Goal: Task Accomplishment & Management: Use online tool/utility

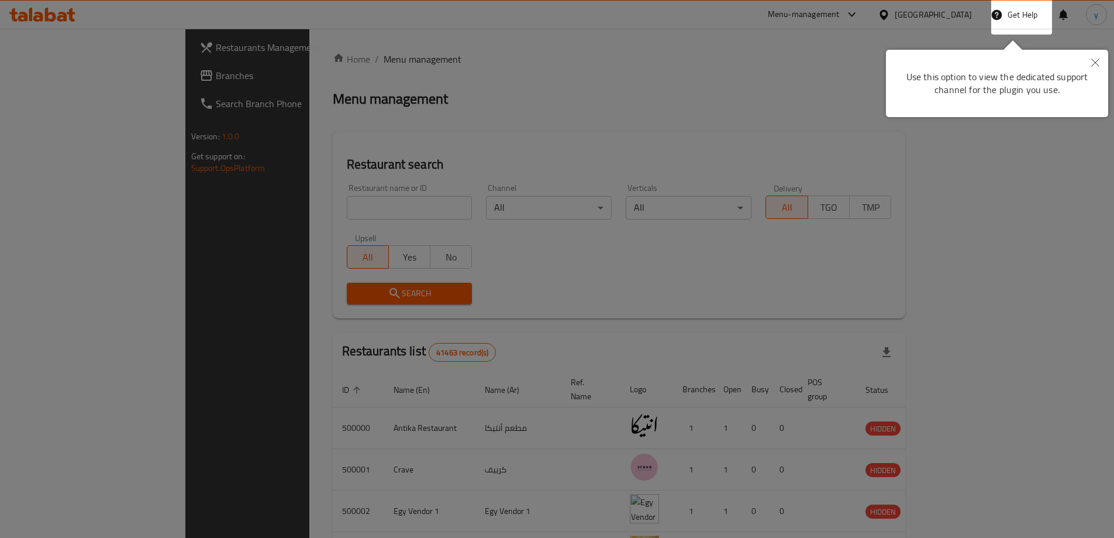
click at [1099, 59] on icon "Close" at bounding box center [1096, 63] width 8 height 8
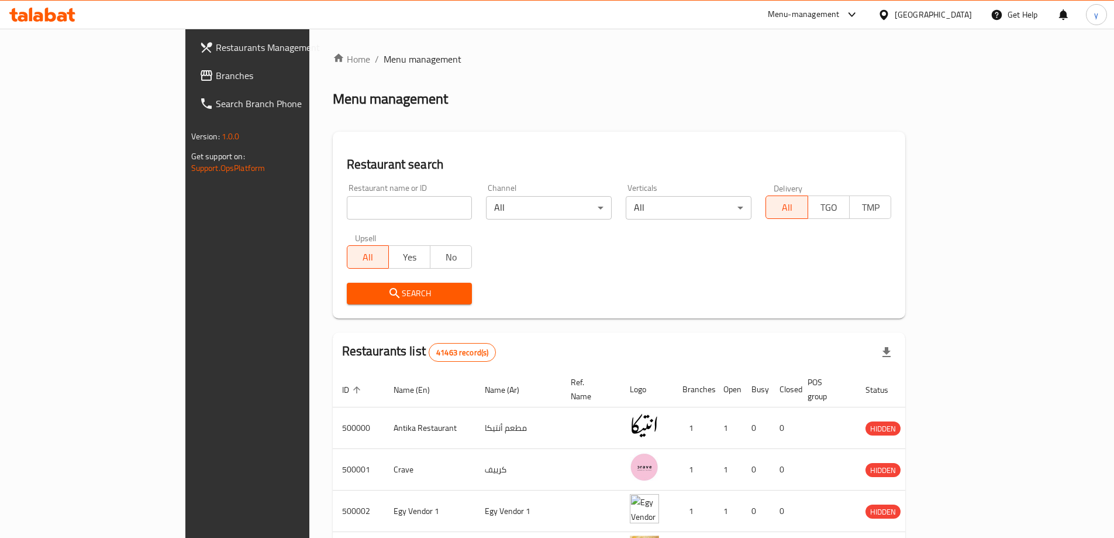
click at [216, 70] on span "Branches" at bounding box center [289, 75] width 146 height 14
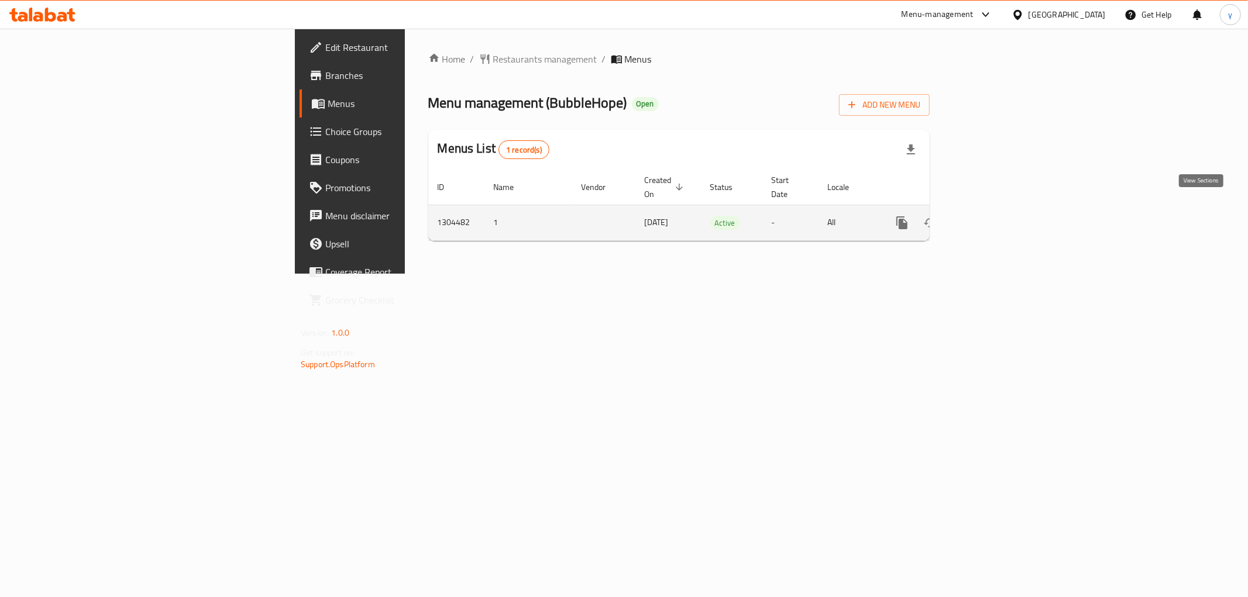
click at [1000, 209] on link "enhanced table" at bounding box center [986, 223] width 28 height 28
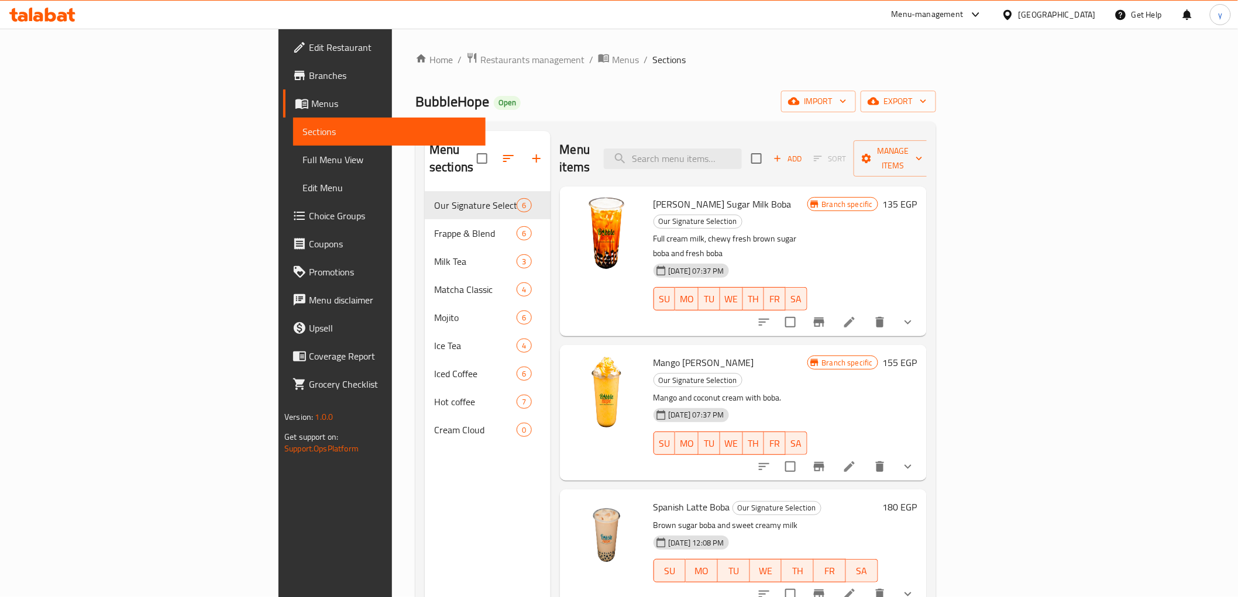
click at [309, 74] on span "Branches" at bounding box center [392, 75] width 167 height 14
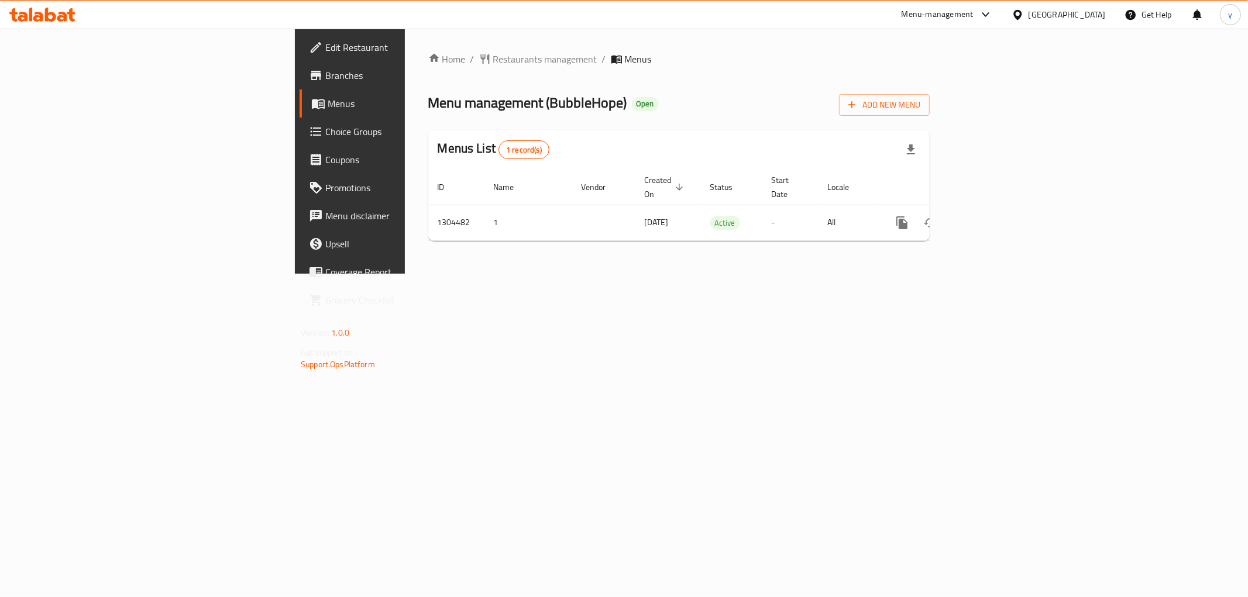
click at [325, 74] on span "Branches" at bounding box center [409, 75] width 168 height 14
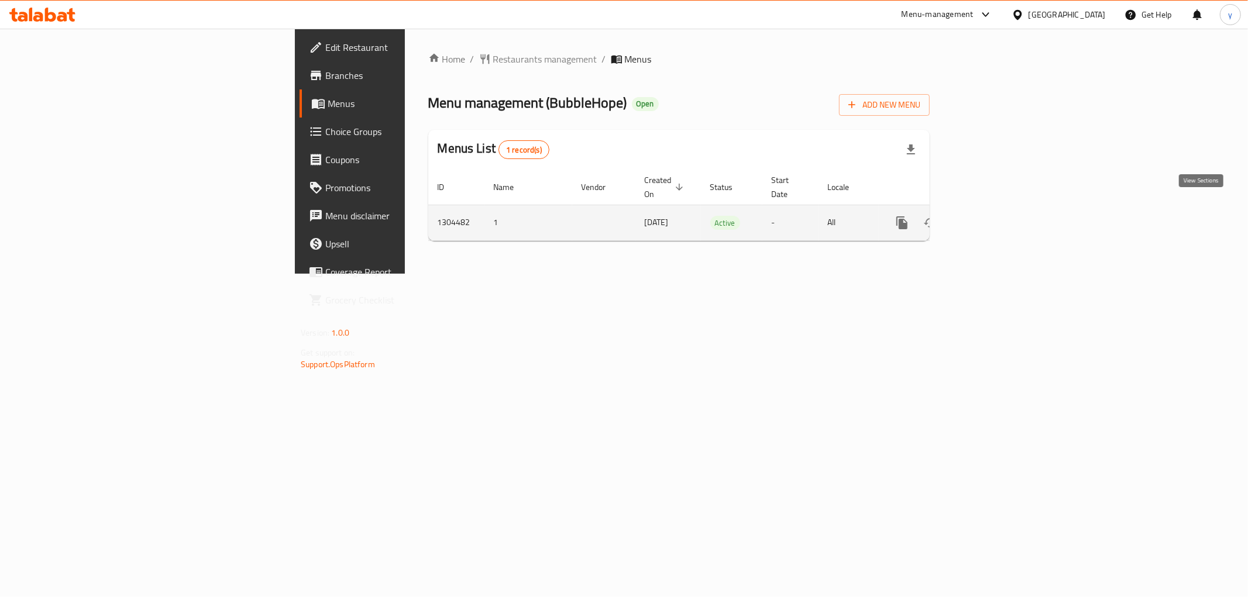
click at [993, 216] on icon "enhanced table" at bounding box center [986, 223] width 14 height 14
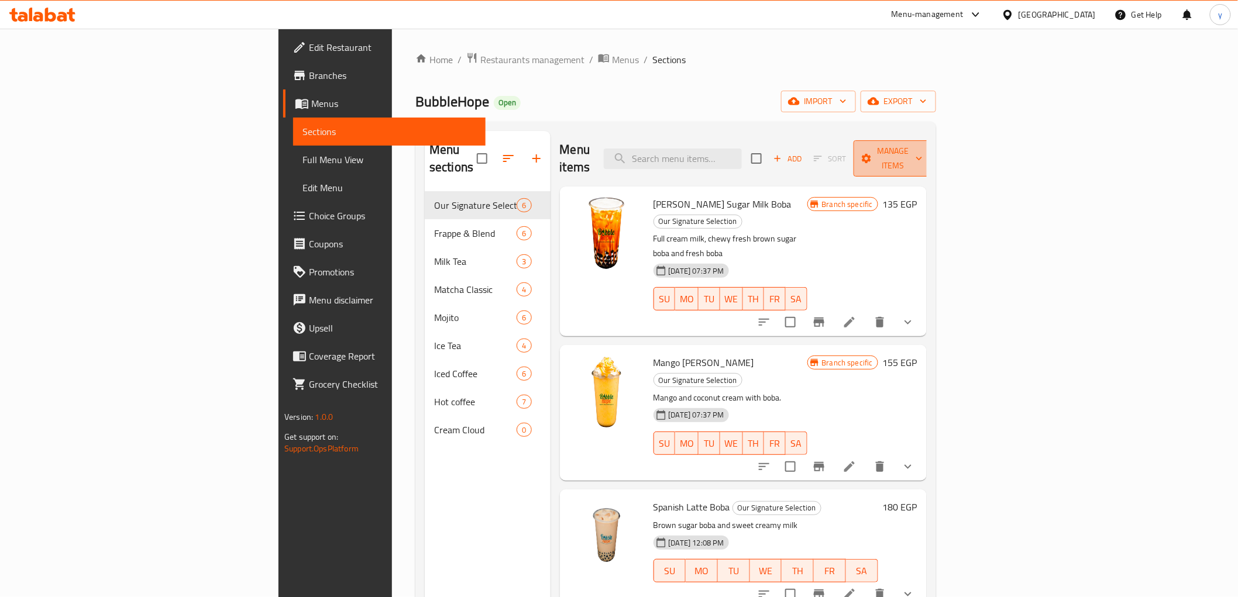
click at [932, 158] on button "Manage items" at bounding box center [893, 158] width 78 height 36
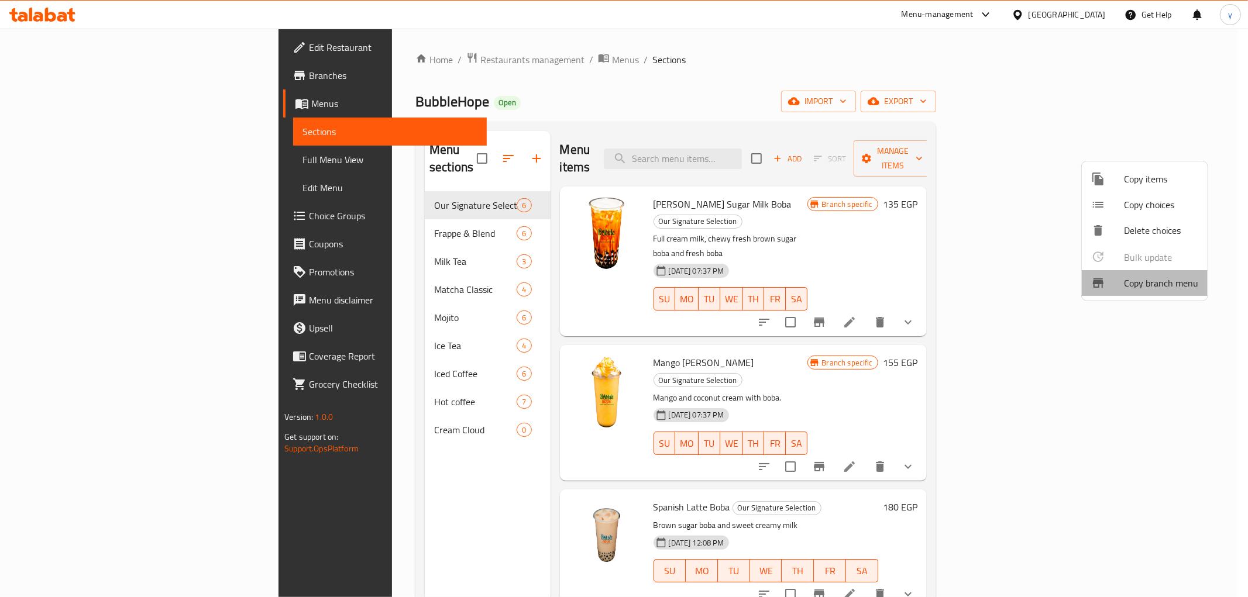
click at [1192, 283] on span "Copy branch menu" at bounding box center [1161, 283] width 74 height 14
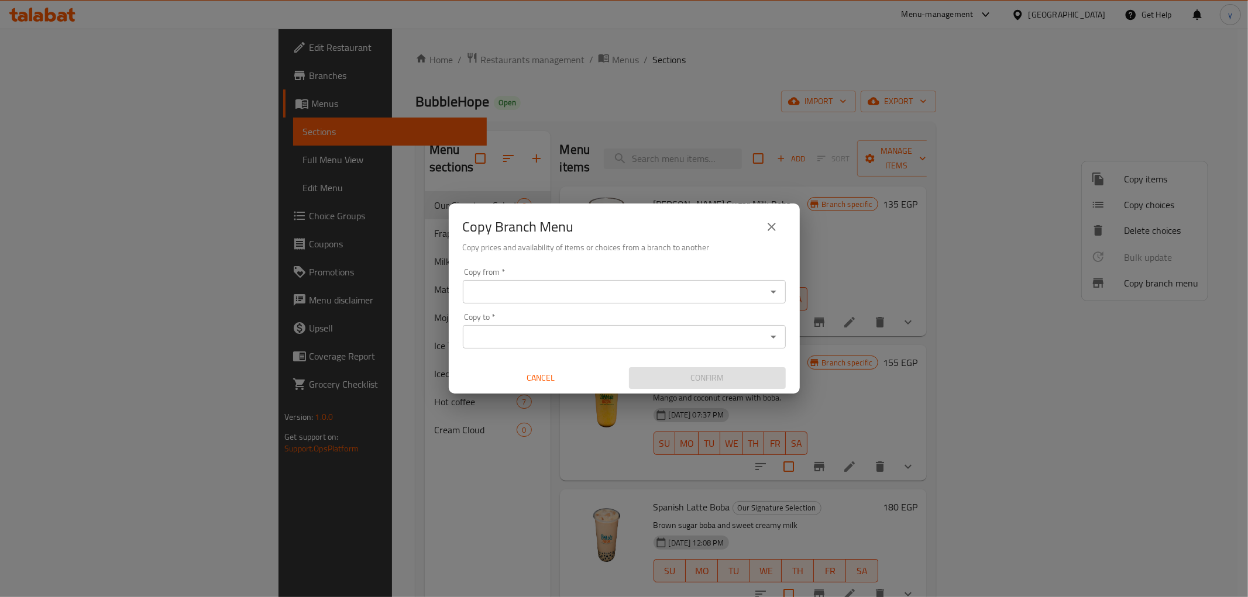
click at [560, 264] on div "Copy from   * Copy from * Copy to   * Copy to * Cancel Confirm" at bounding box center [624, 328] width 351 height 130
click at [566, 293] on input "Copy from   *" at bounding box center [614, 292] width 297 height 16
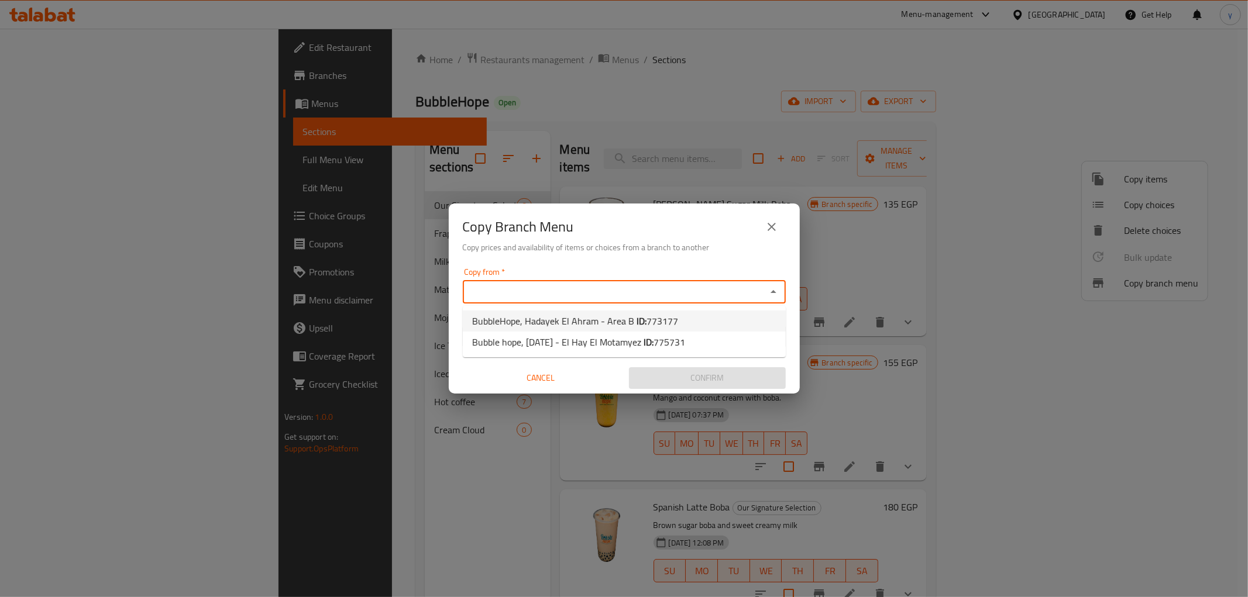
click at [564, 314] on span "BubbleHope, Hadayek El Ahram - Area B ID: 773177" at bounding box center [575, 321] width 206 height 14
type input "BubbleHope, Hadayek El Ahram - Area B"
click at [682, 295] on input "BubbleHope, Hadayek El Ahram - Area B" at bounding box center [614, 292] width 297 height 16
click at [777, 290] on icon "Open" at bounding box center [773, 292] width 14 height 14
click at [686, 329] on li "BubbleHope, Hadayek El Ahram - Area B ID: 773177" at bounding box center [624, 321] width 323 height 21
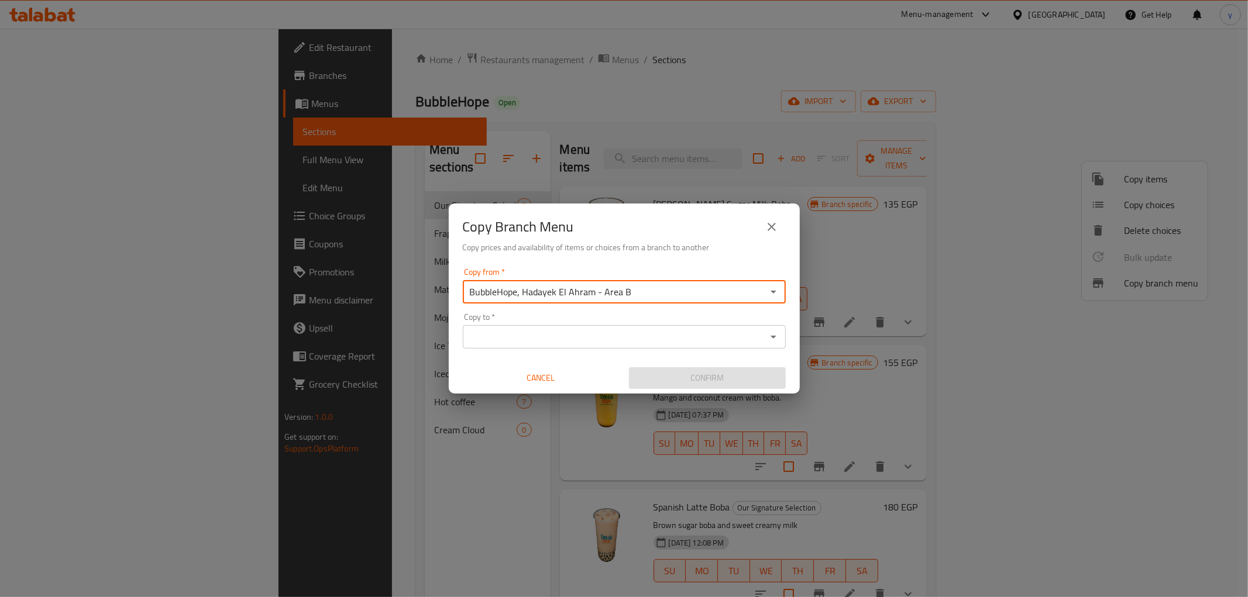
click at [770, 340] on icon "Open" at bounding box center [773, 337] width 14 height 14
click at [769, 336] on icon "Open" at bounding box center [773, 337] width 14 height 14
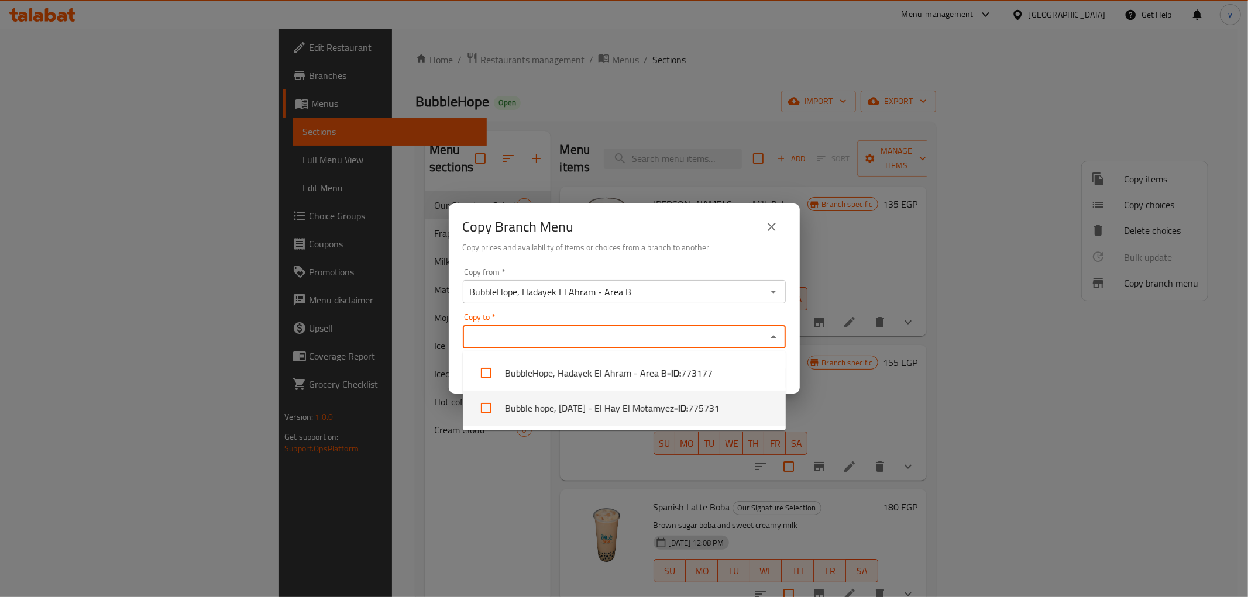
click at [632, 401] on li "Bubble hope, 6th of October - El Hay El Motamyez - ID: 775731" at bounding box center [624, 408] width 323 height 35
checkbox input "true"
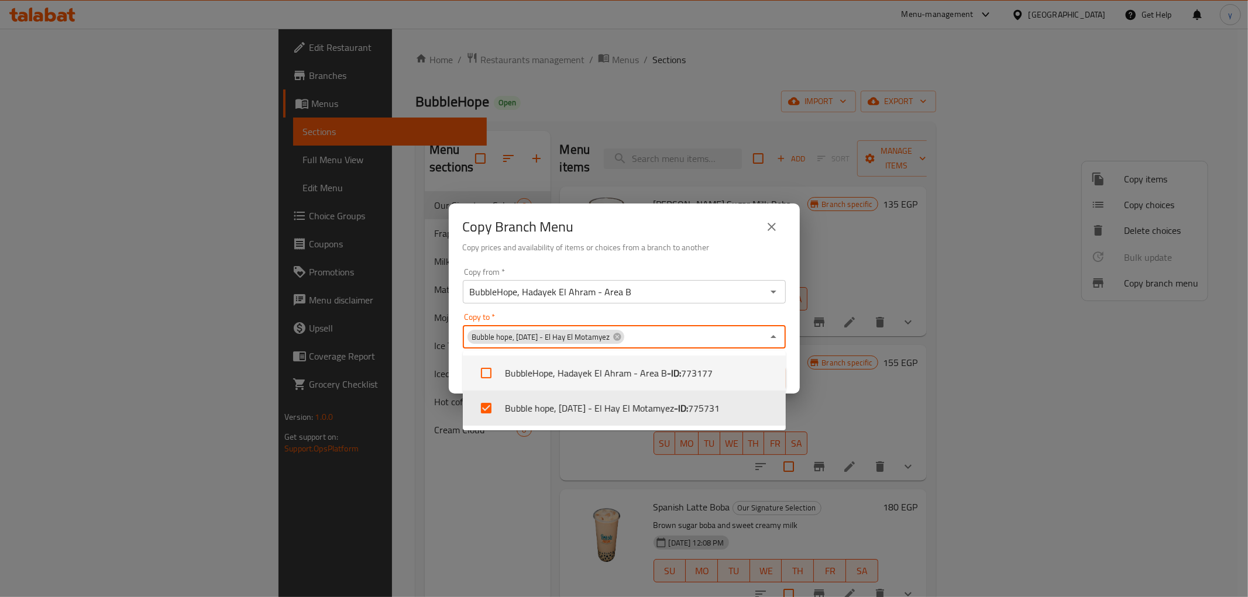
click at [683, 317] on div "Copy to   * Bubble hope, 6th of October - El Hay El Motamyez Copy to *" at bounding box center [624, 331] width 323 height 36
click at [778, 295] on icon "Open" at bounding box center [773, 292] width 14 height 14
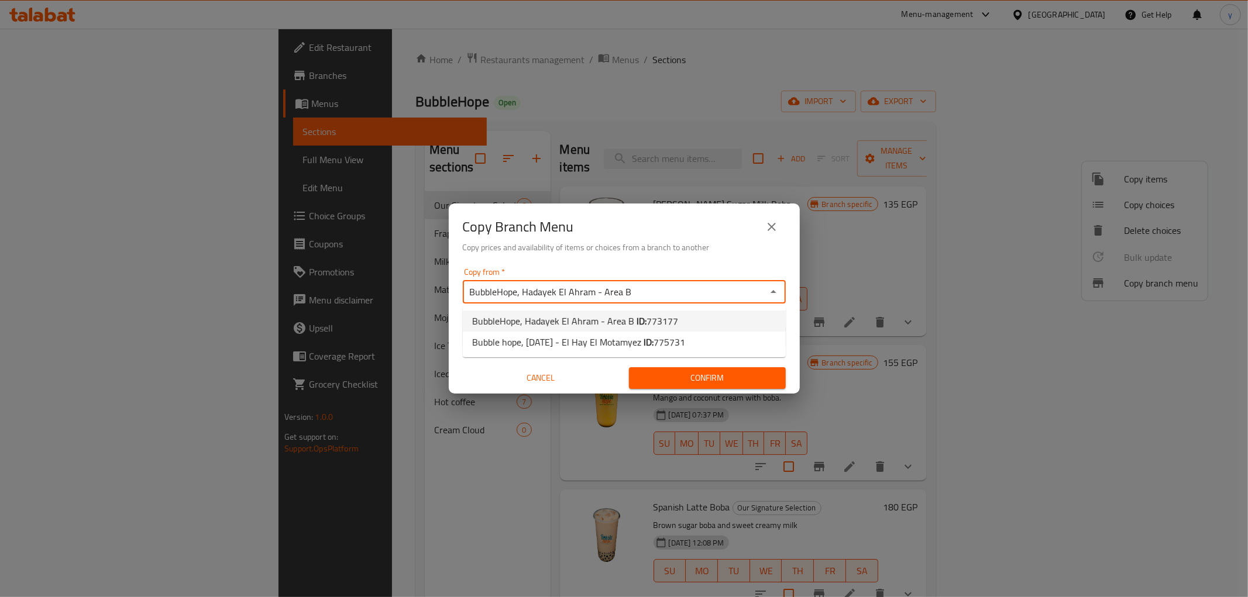
click at [482, 323] on span "BubbleHope, Hadayek El Ahram - Area B ID: 773177" at bounding box center [575, 321] width 206 height 14
click at [518, 363] on div "Cancel" at bounding box center [541, 378] width 166 height 31
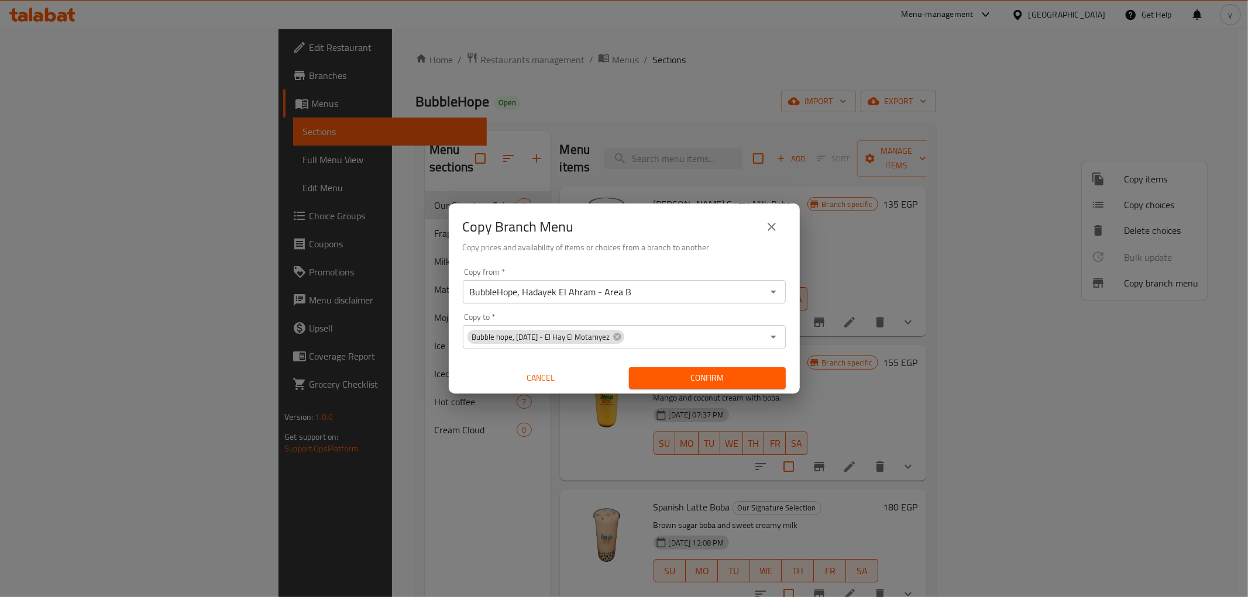
click at [684, 383] on span "Confirm" at bounding box center [707, 378] width 138 height 15
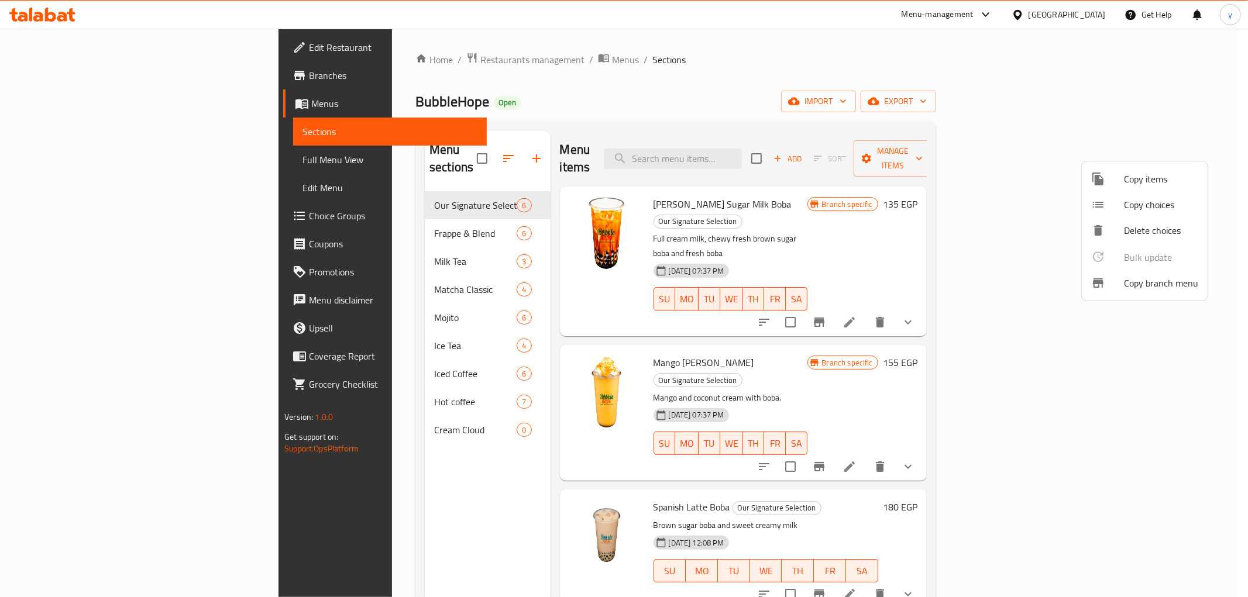
click at [60, 56] on div at bounding box center [624, 298] width 1248 height 597
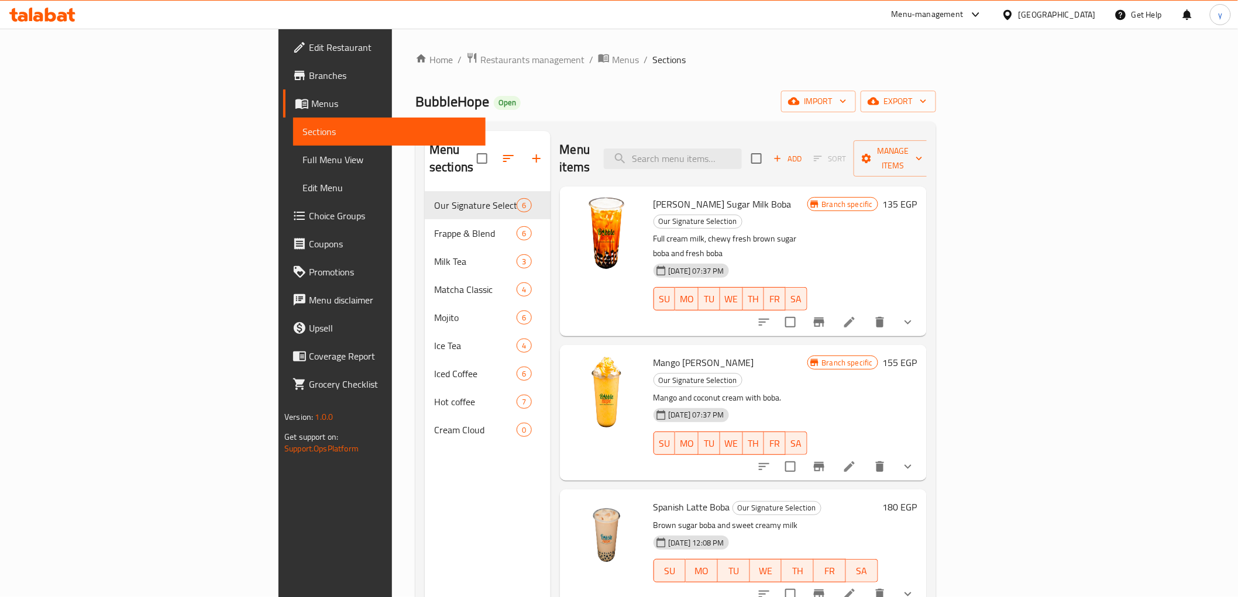
click at [309, 49] on span "Edit Restaurant" at bounding box center [392, 47] width 167 height 14
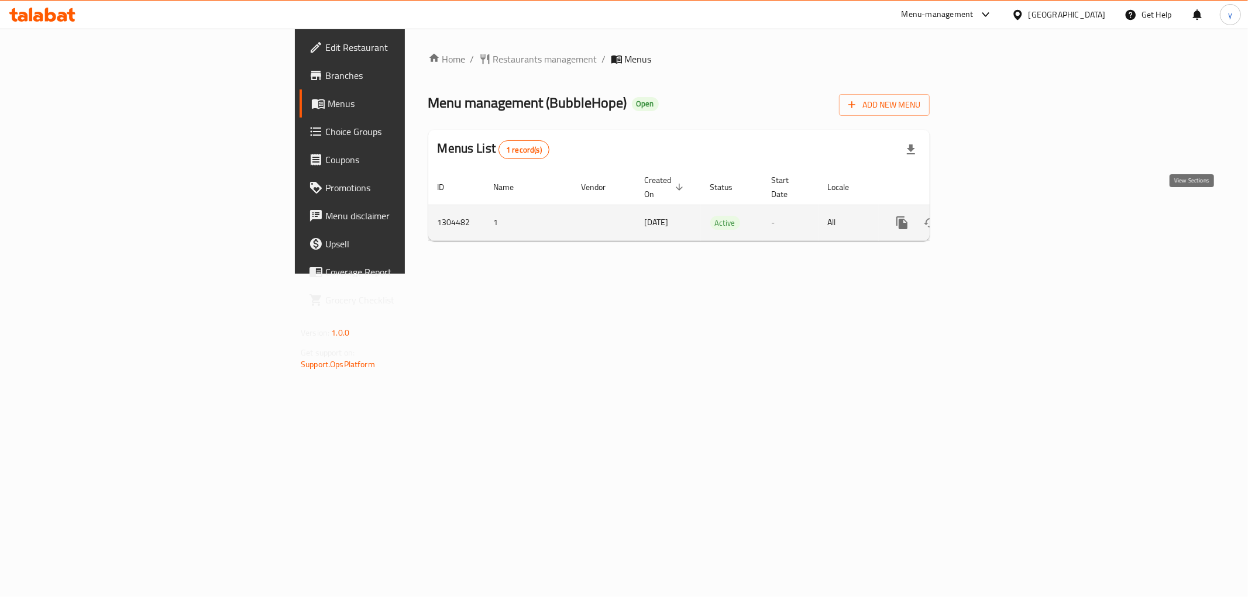
click at [993, 216] on icon "enhanced table" at bounding box center [986, 223] width 14 height 14
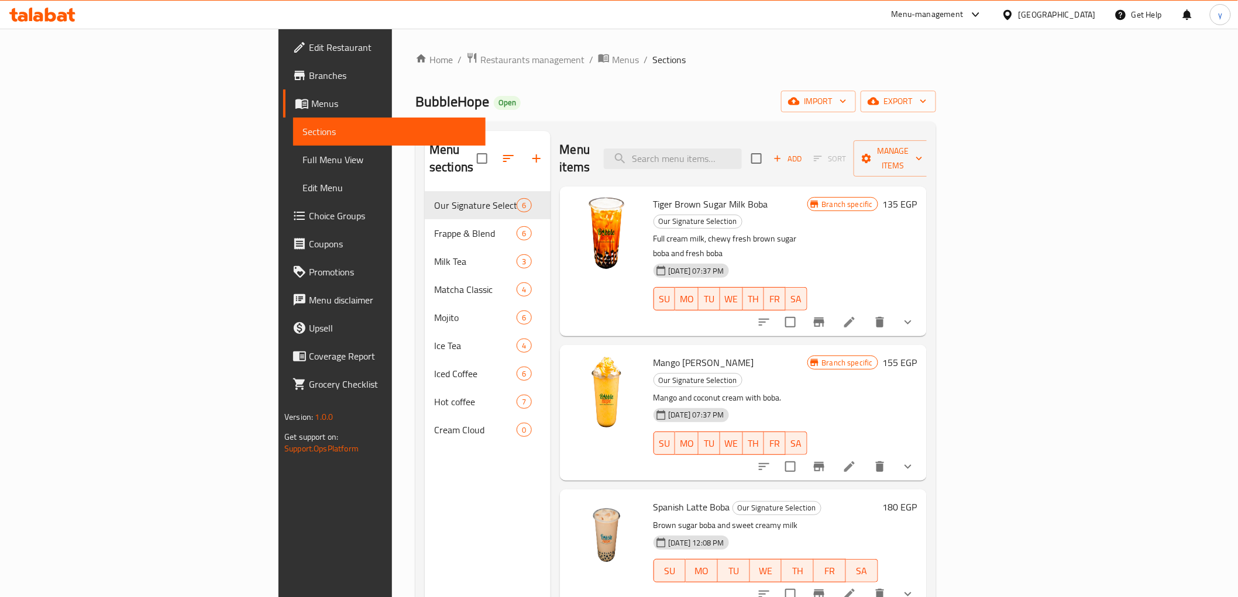
click at [293, 144] on link "Sections" at bounding box center [389, 132] width 192 height 28
click at [302, 160] on span "Full Menu View" at bounding box center [388, 160] width 173 height 14
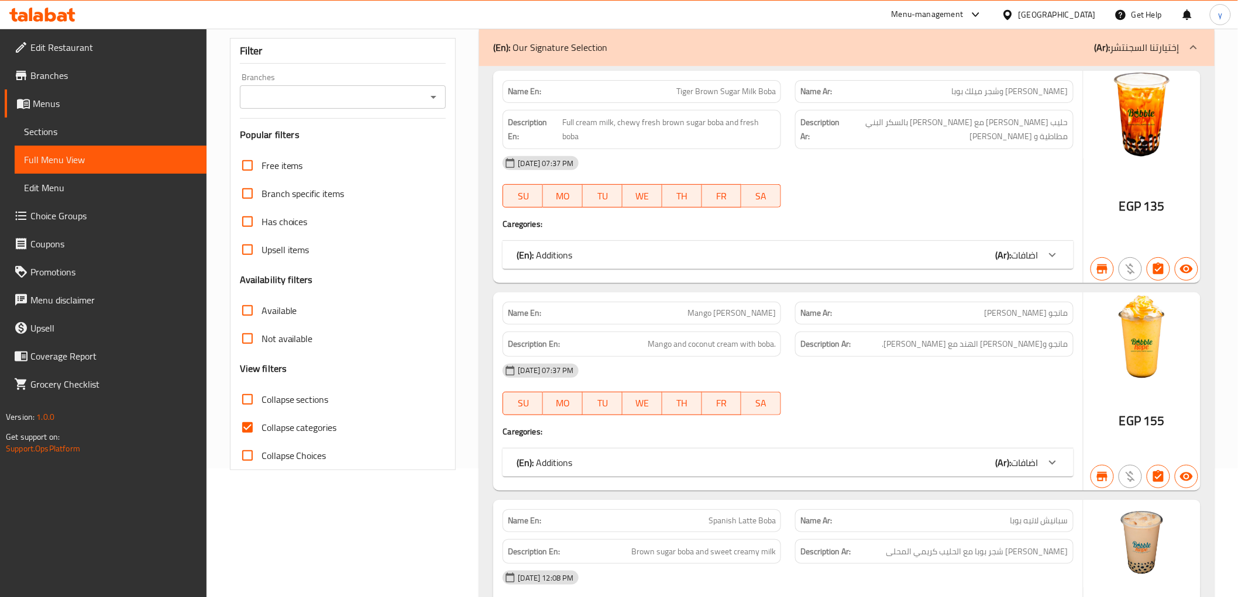
scroll to position [130, 0]
click at [247, 426] on input "Collapse categories" at bounding box center [247, 426] width 28 height 28
checkbox input "false"
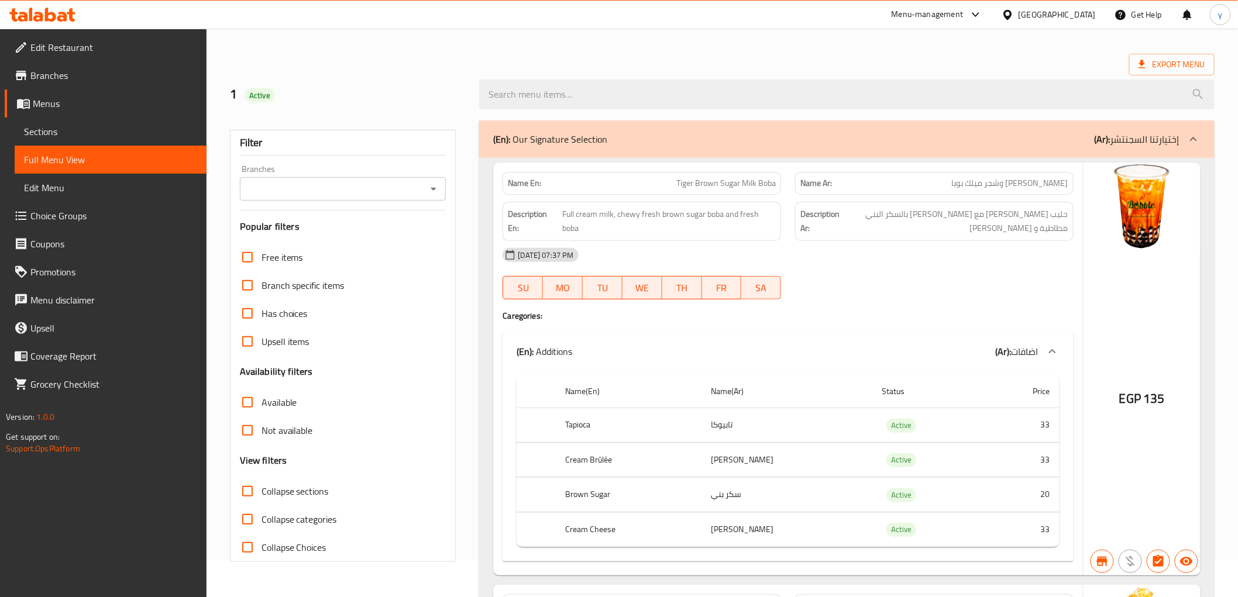
scroll to position [0, 0]
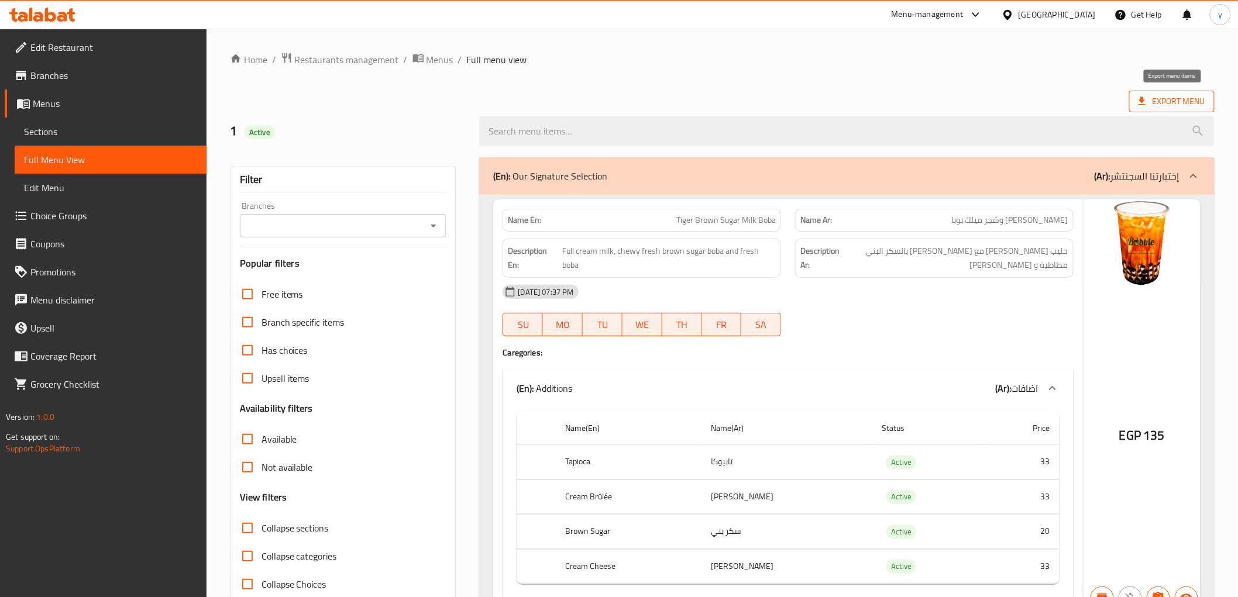
click at [1162, 101] on span "Export Menu" at bounding box center [1171, 101] width 67 height 15
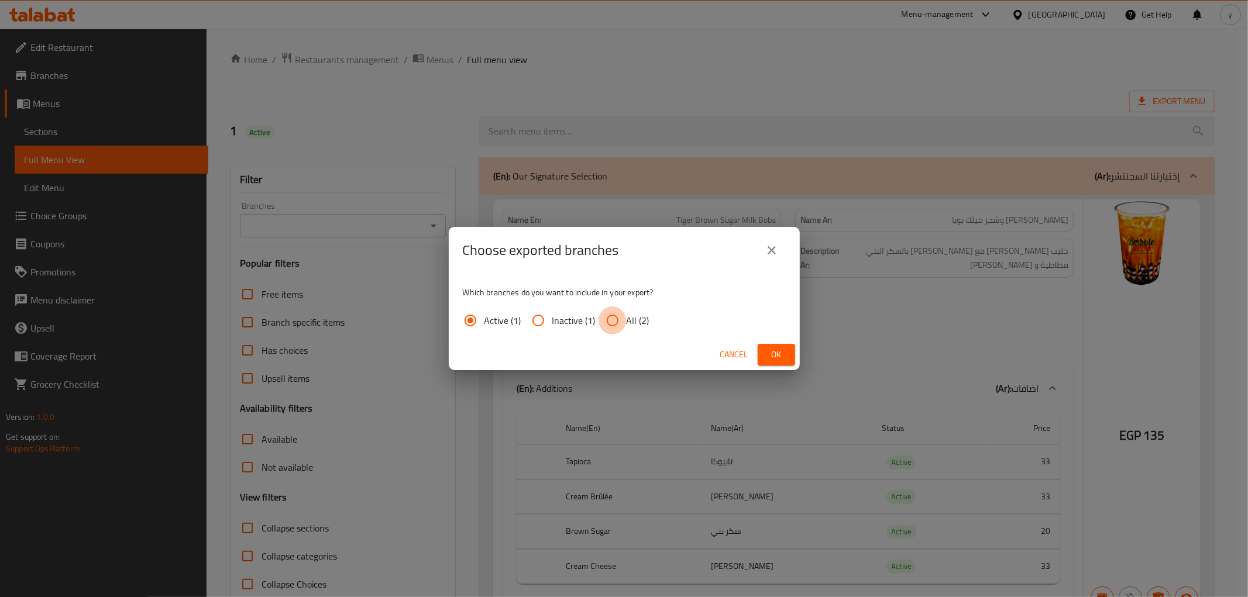
click at [618, 323] on input "All (2)" at bounding box center [612, 321] width 28 height 28
radio input "true"
click at [768, 349] on span "Ok" at bounding box center [776, 354] width 19 height 15
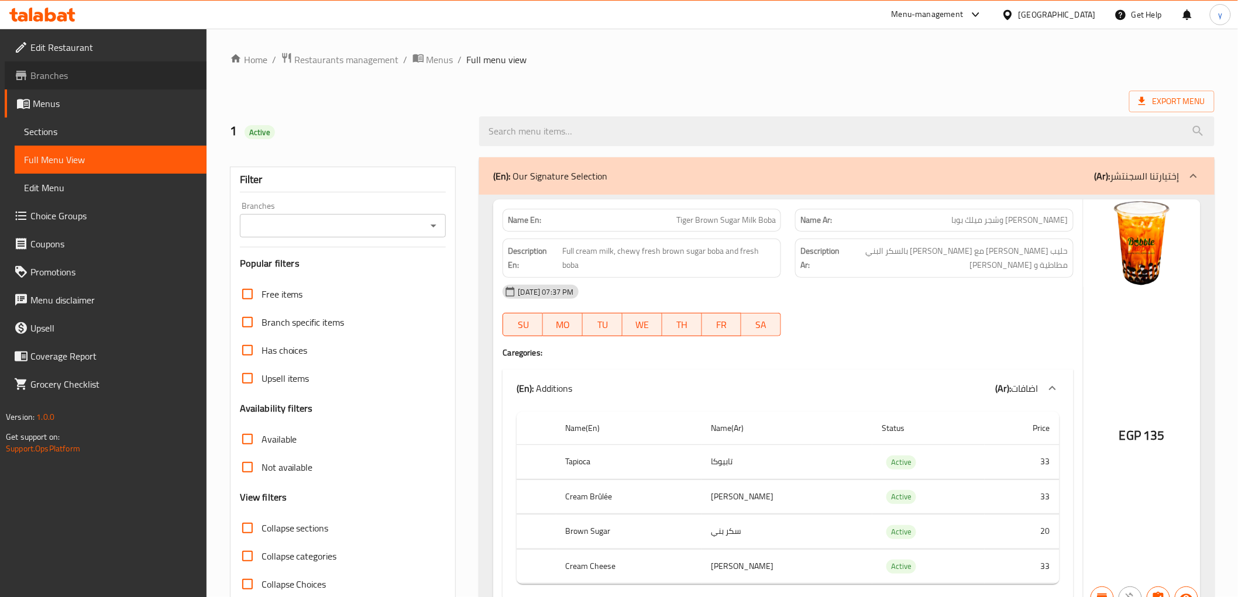
click at [75, 78] on span "Branches" at bounding box center [113, 75] width 167 height 14
